Goal: Check status

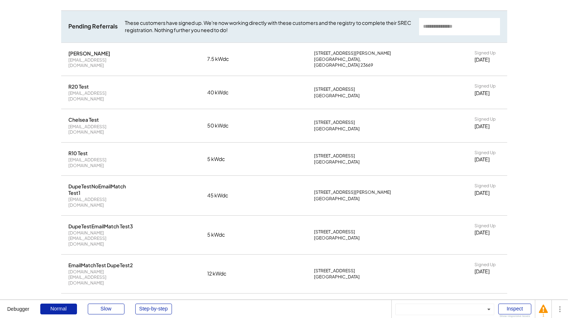
scroll to position [149, 0]
drag, startPoint x: 138, startPoint y: 184, endPoint x: 67, endPoint y: 165, distance: 73.5
click at [67, 175] on div "DupeTestNoEmailMatch Test1 [EMAIL_ADDRESS][DOMAIN_NAME] 45 kWdc [STREET_ADDRESS…" at bounding box center [284, 195] width 446 height 40
click at [177, 184] on div "DupeTestNoEmailMatch Test1 [EMAIL_ADDRESS][DOMAIN_NAME] 45 kWdc [STREET_ADDRESS…" at bounding box center [284, 195] width 446 height 40
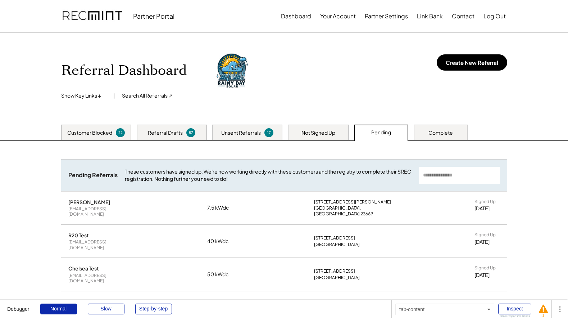
click at [438, 129] on div "Complete" at bounding box center [440, 132] width 24 height 7
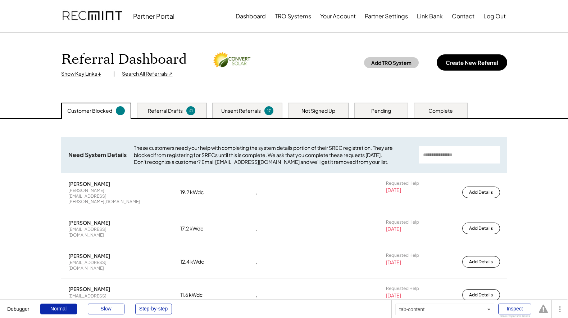
click at [440, 113] on div "Complete" at bounding box center [440, 110] width 24 height 7
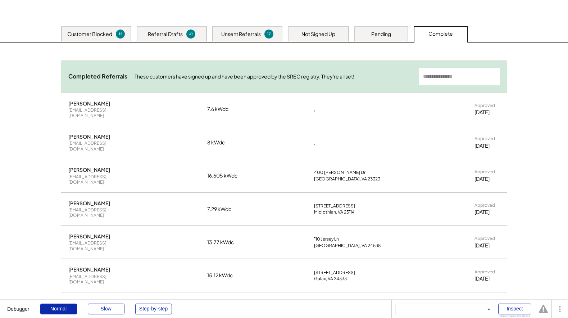
scroll to position [75, 0]
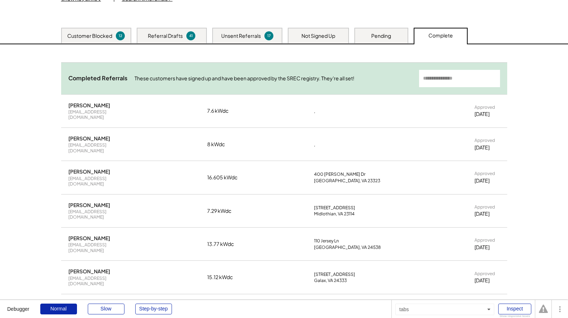
click at [382, 33] on div "Pending" at bounding box center [381, 35] width 20 height 7
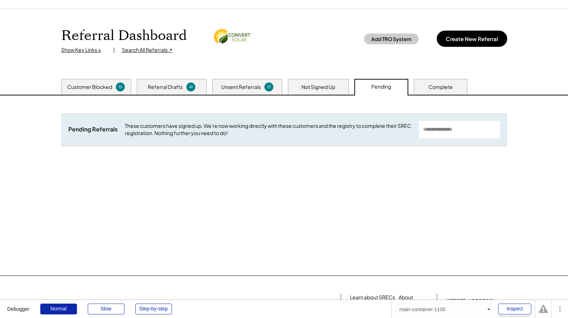
scroll to position [0, 0]
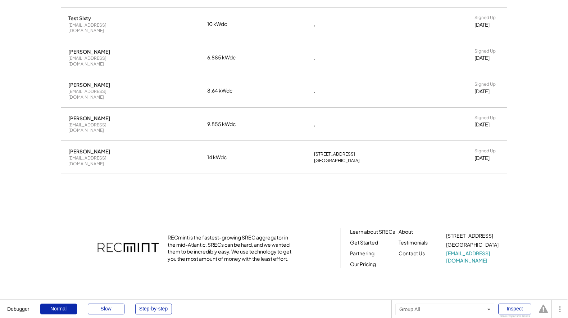
click at [108, 155] on div "Need System Details These customers need your help with completing the system d…" at bounding box center [284, 28] width 460 height 364
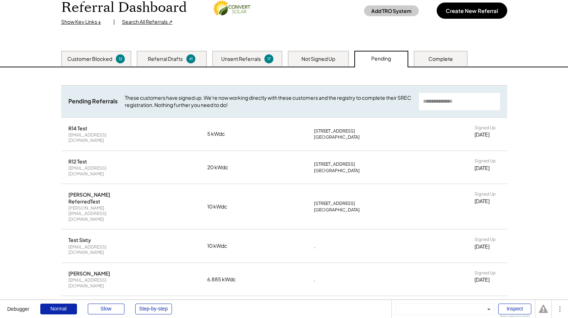
scroll to position [48, 0]
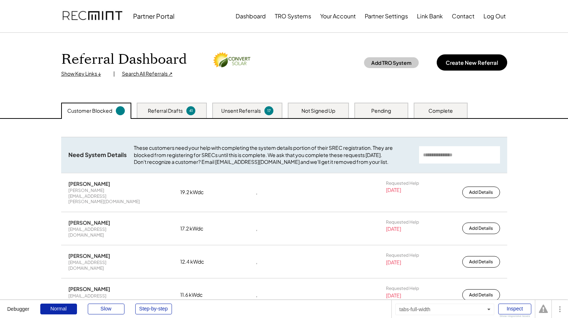
click at [378, 118] on div "Customer Blocked Referral Drafts 41 Unsent Referrals 17 Not Signed Up Pending C…" at bounding box center [284, 111] width 568 height 16
click at [382, 108] on div "Pending" at bounding box center [381, 110] width 20 height 7
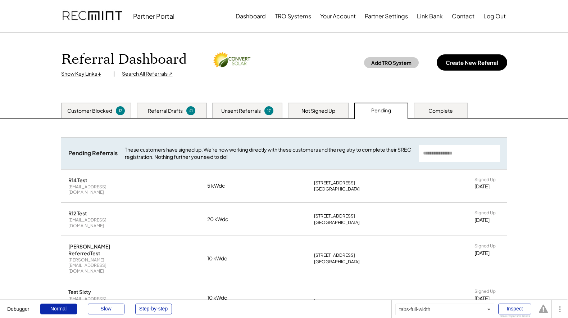
click at [439, 104] on div "Complete" at bounding box center [441, 110] width 54 height 15
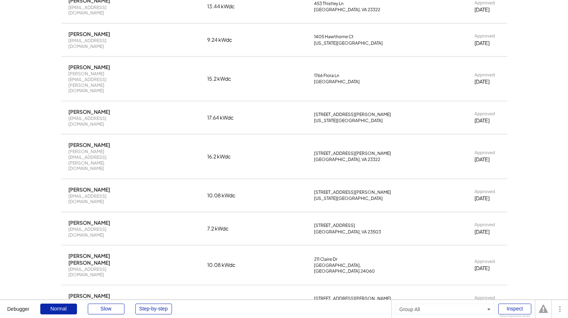
scroll to position [1191, 0]
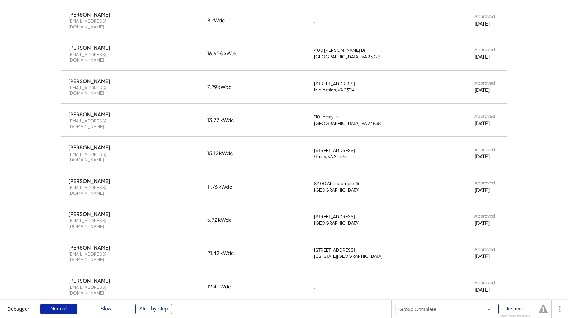
scroll to position [0, 0]
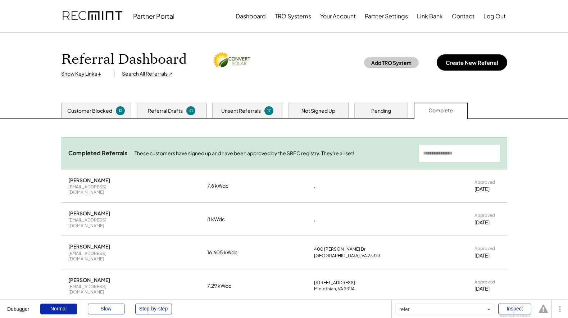
click at [386, 113] on div "Pending" at bounding box center [381, 110] width 20 height 7
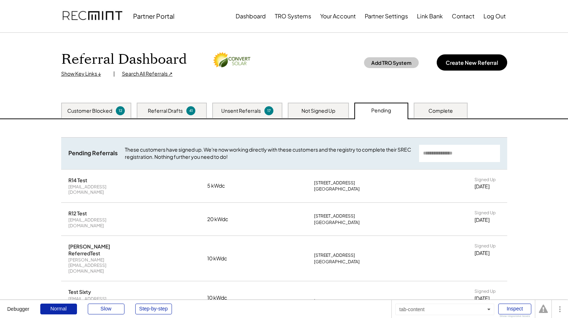
click at [437, 112] on div "Complete" at bounding box center [440, 110] width 24 height 7
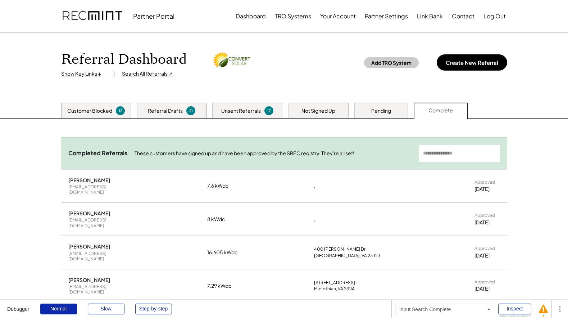
click at [434, 156] on input "input" at bounding box center [459, 153] width 81 height 17
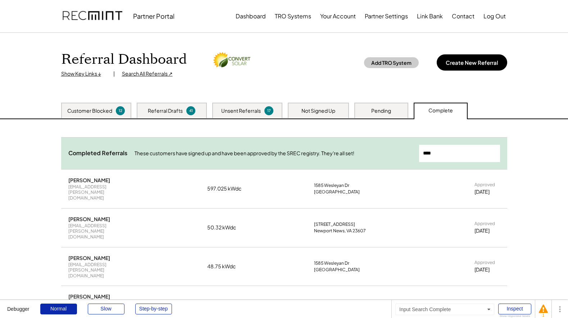
drag, startPoint x: 451, startPoint y: 155, endPoint x: 376, endPoint y: 144, distance: 76.7
click at [376, 144] on div "Completed Referrals These customers have signed up and have been approved by th…" at bounding box center [284, 153] width 446 height 32
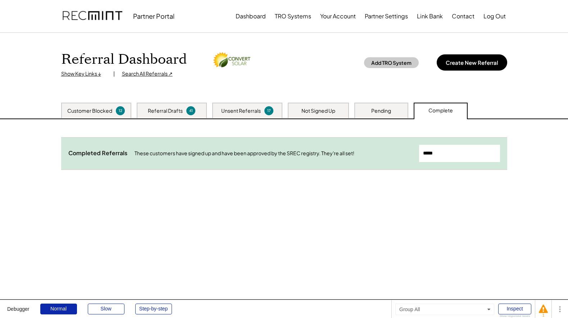
click at [534, 162] on div "Referral Dashboard Show Key Links ↓ | Search All Referrals ↗ Add TRO System Cre…" at bounding box center [284, 166] width 568 height 266
drag, startPoint x: 468, startPoint y: 155, endPoint x: 342, endPoint y: 141, distance: 126.6
click at [343, 141] on div "Completed Referrals These customers have signed up and have been approved by th…" at bounding box center [284, 153] width 446 height 32
type input "***"
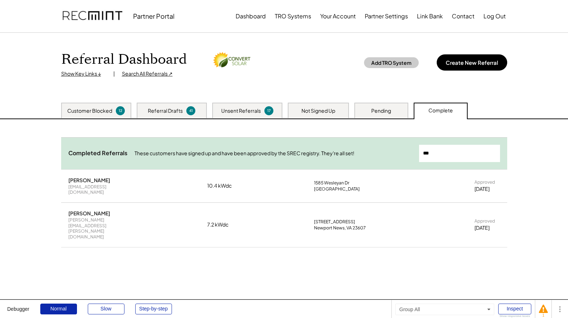
click at [528, 163] on div "Referral Dashboard Show Key Links ↓ | Search All Referrals ↗ Add TRO System Cre…" at bounding box center [284, 166] width 568 height 266
click at [156, 75] on div "Search All Referrals ↗" at bounding box center [147, 73] width 51 height 7
